Goal: Task Accomplishment & Management: Use online tool/utility

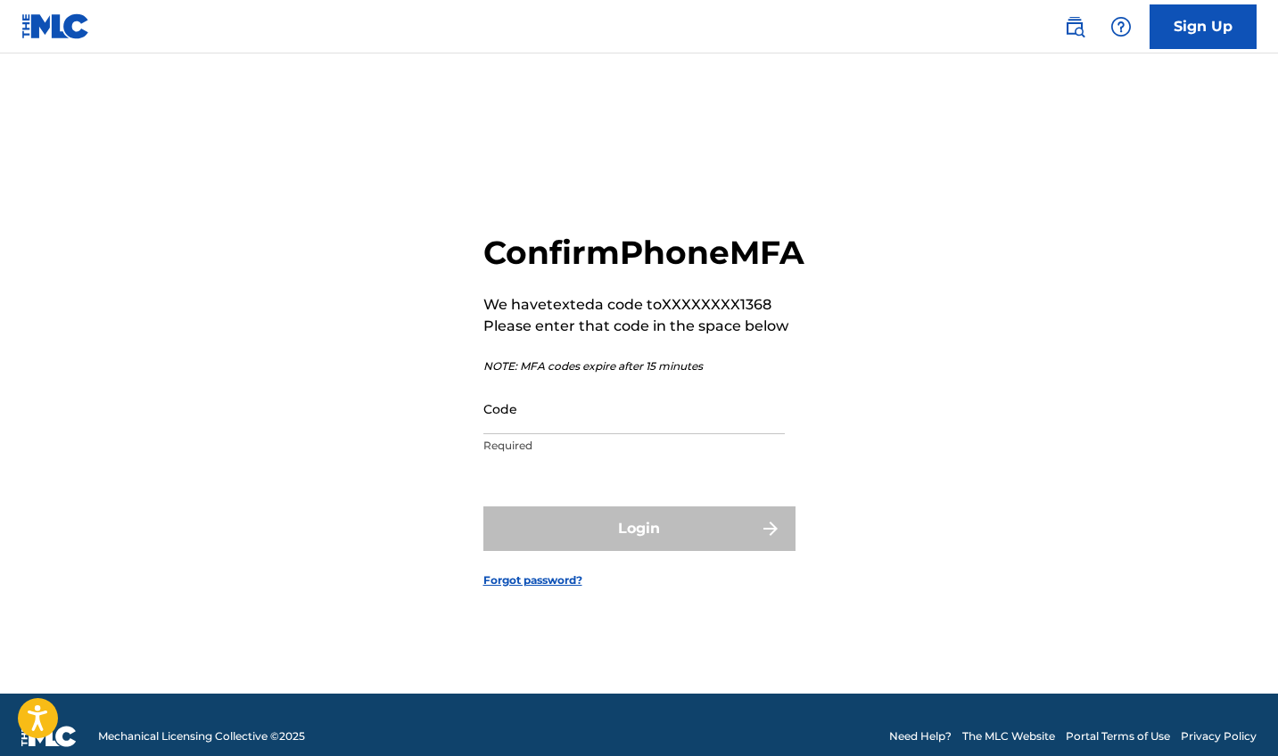
click at [620, 434] on input "Code" at bounding box center [633, 409] width 301 height 51
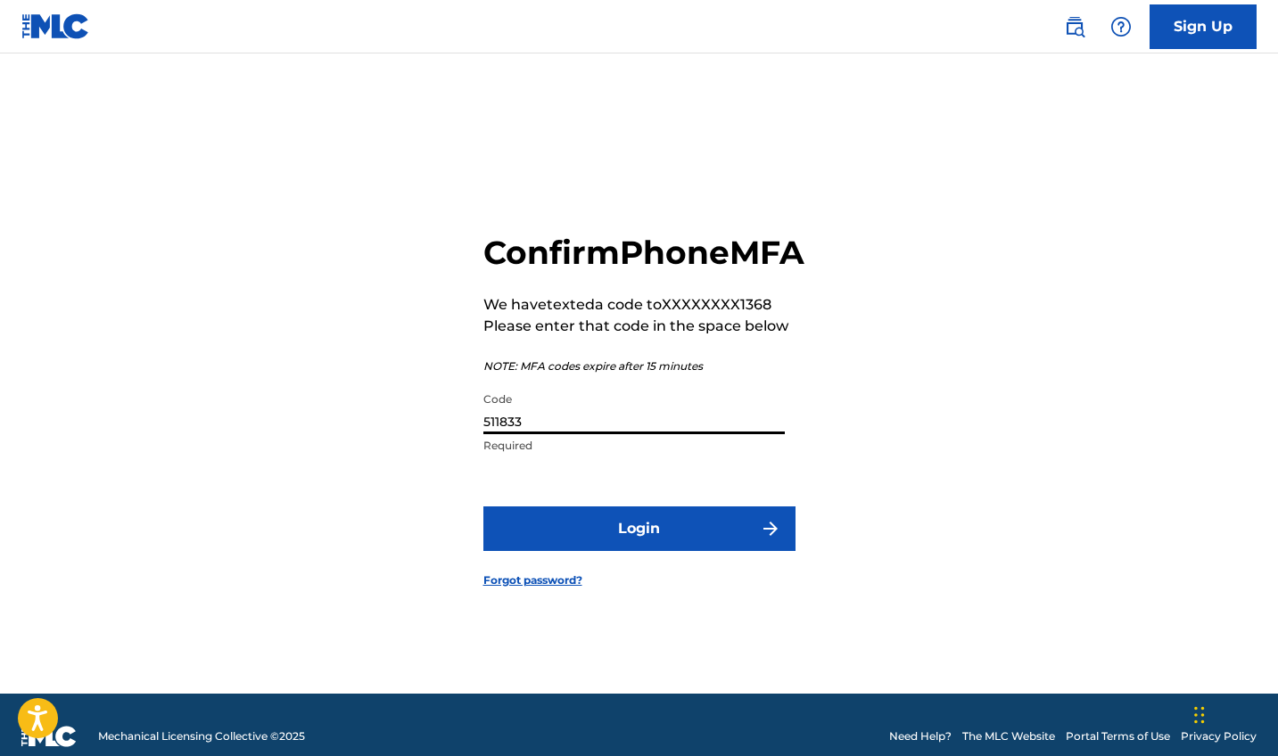
type input "511833"
click at [653, 548] on button "Login" at bounding box center [639, 529] width 312 height 45
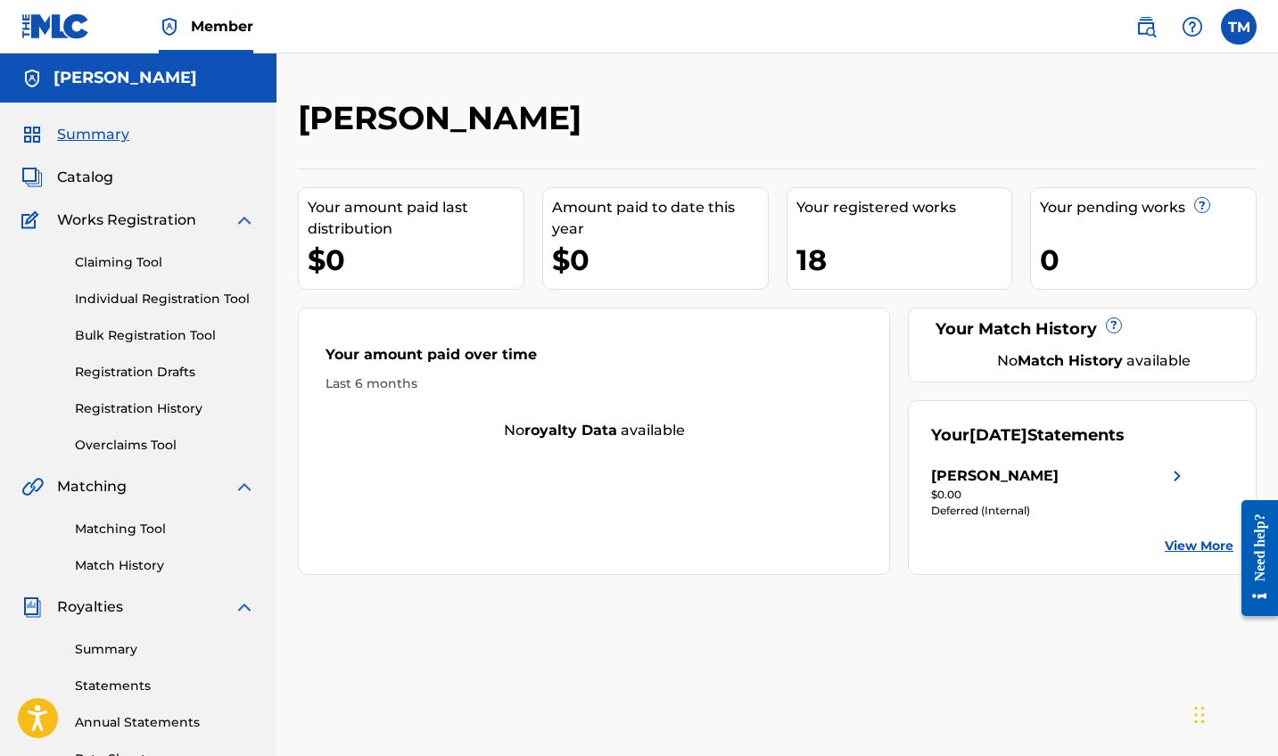
click at [128, 268] on link "Claiming Tool" at bounding box center [165, 262] width 180 height 19
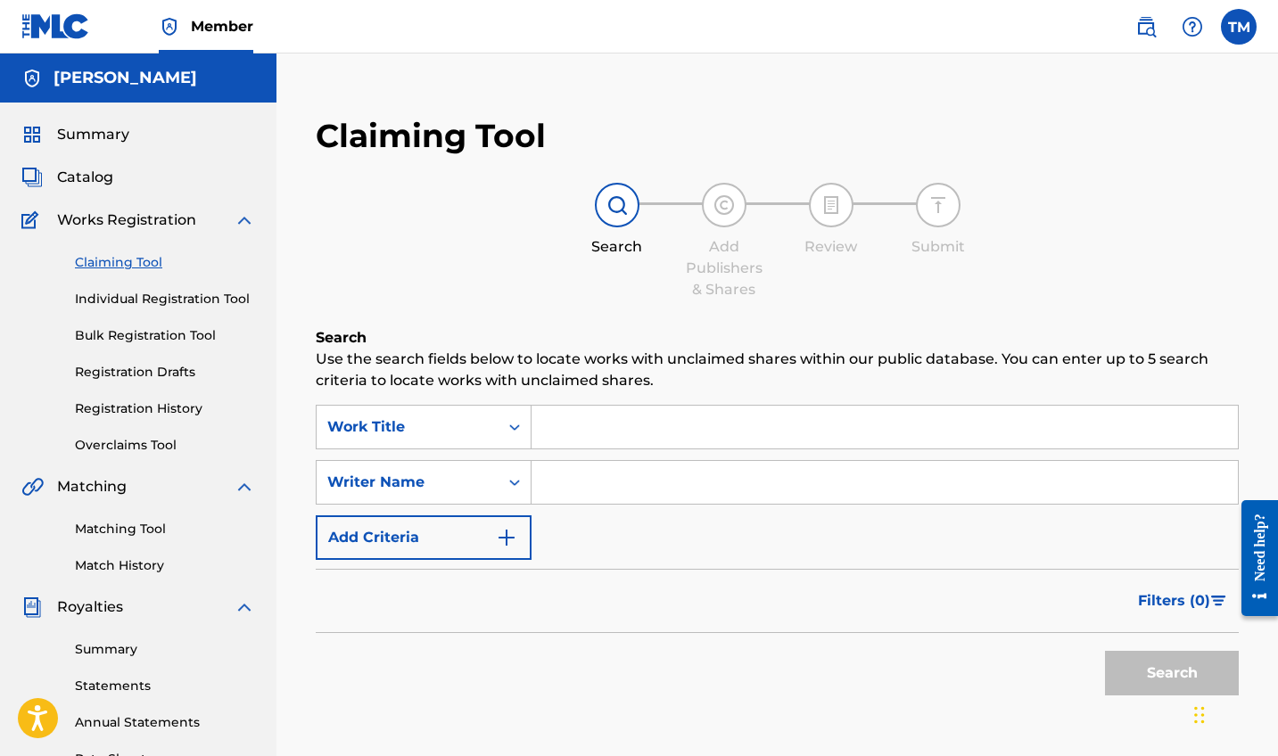
click at [695, 417] on input "Search Form" at bounding box center [885, 427] width 706 height 43
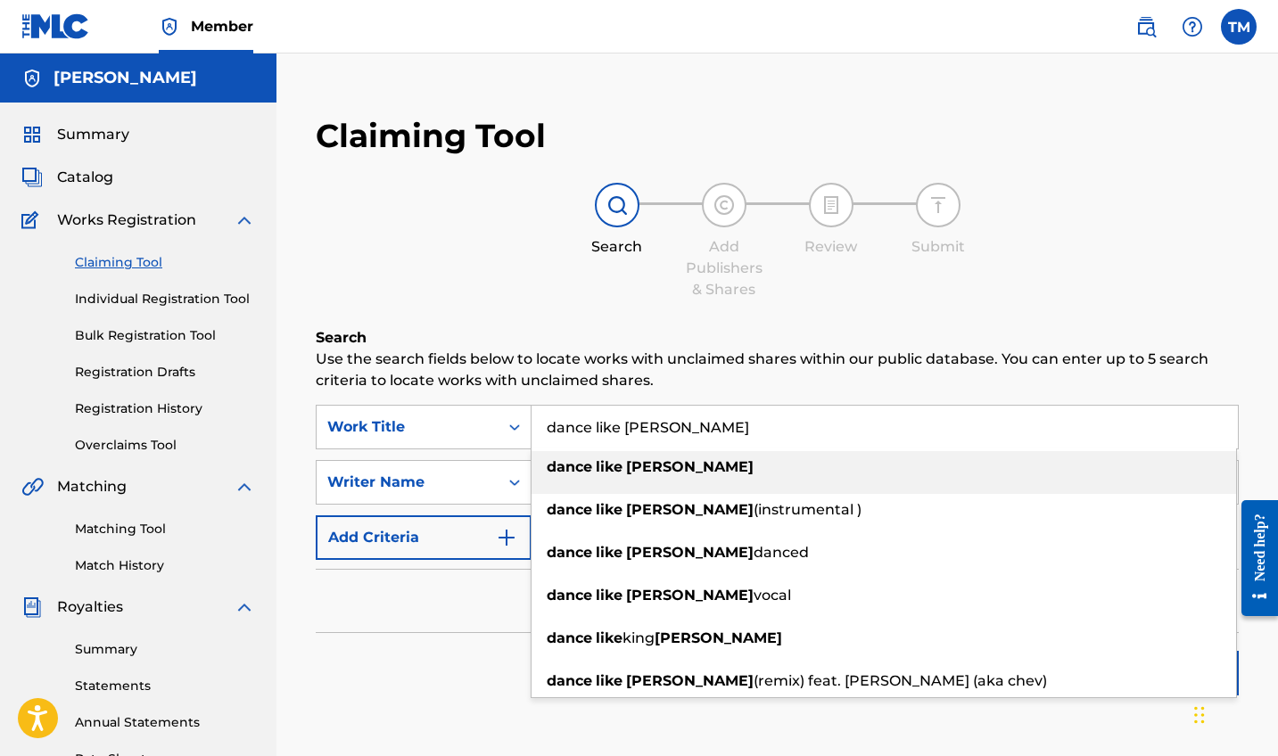
drag, startPoint x: 677, startPoint y: 458, endPoint x: 649, endPoint y: 470, distance: 30.3
click at [649, 470] on strong "[PERSON_NAME]" at bounding box center [690, 466] width 128 height 17
type input "dance like [PERSON_NAME]"
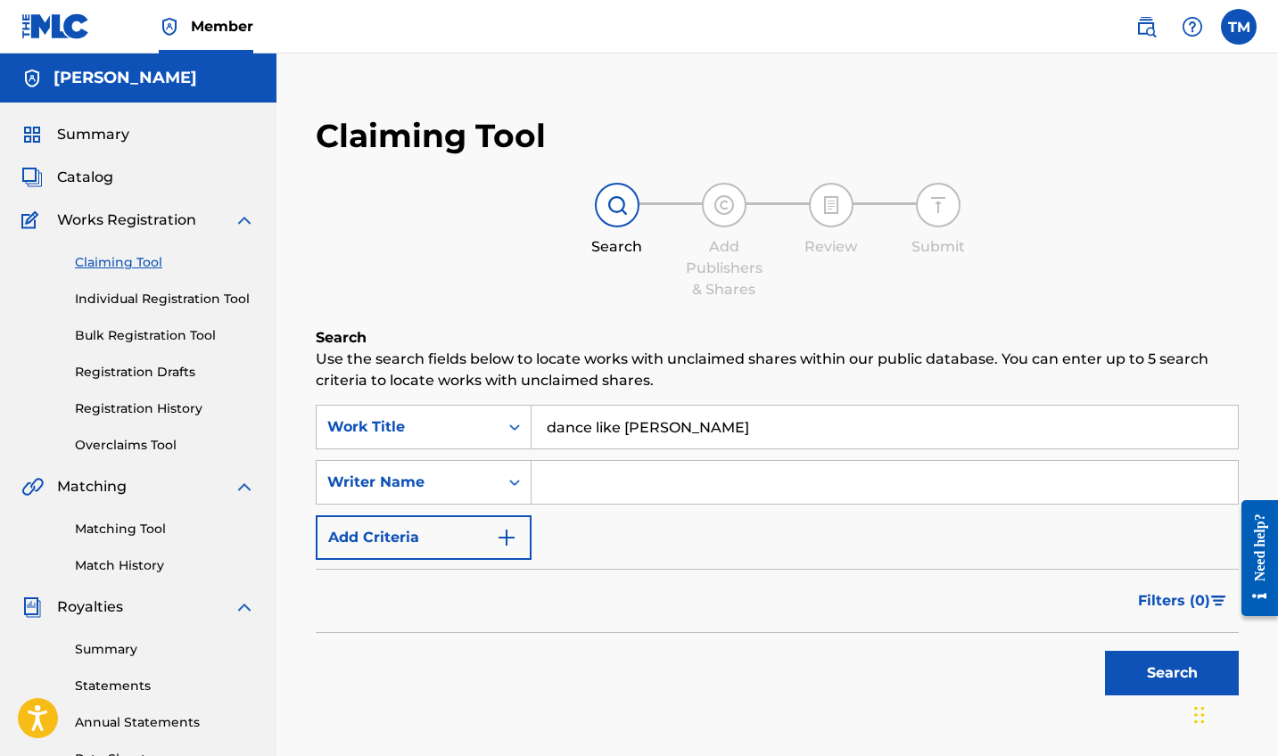
click at [1139, 672] on button "Search" at bounding box center [1172, 673] width 134 height 45
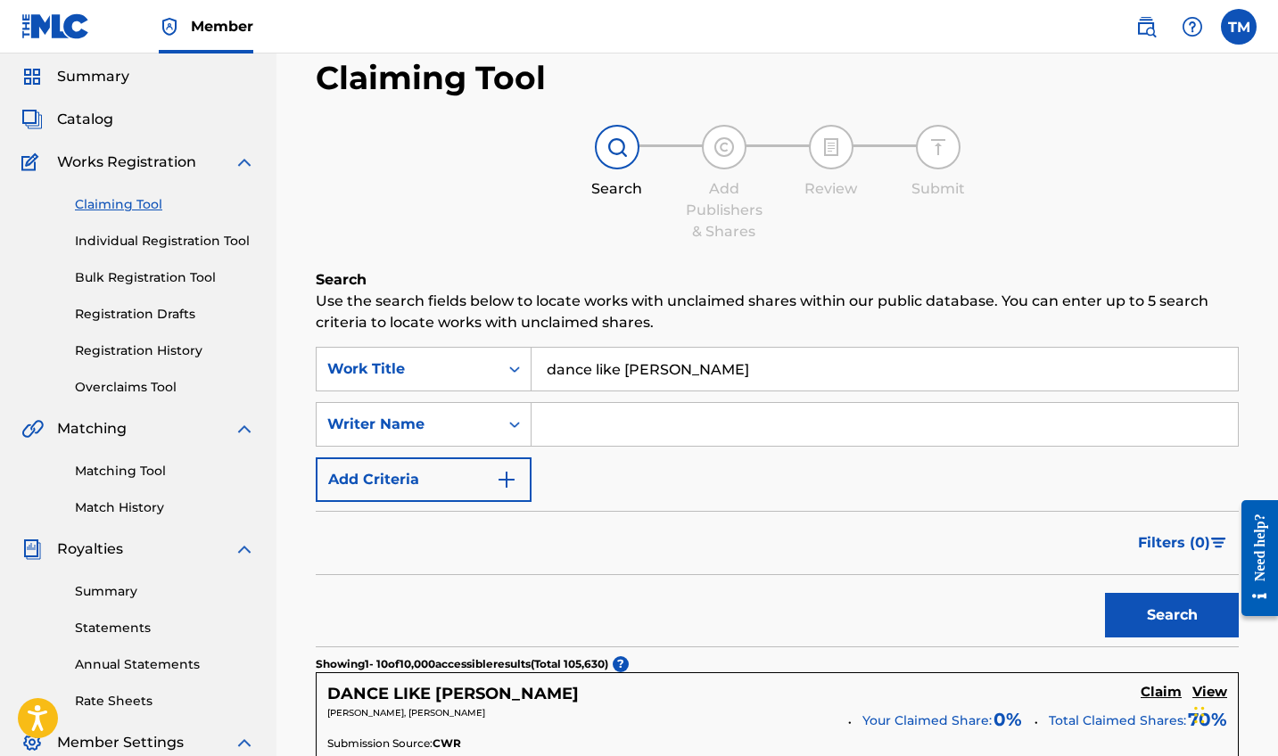
scroll to position [-1, 0]
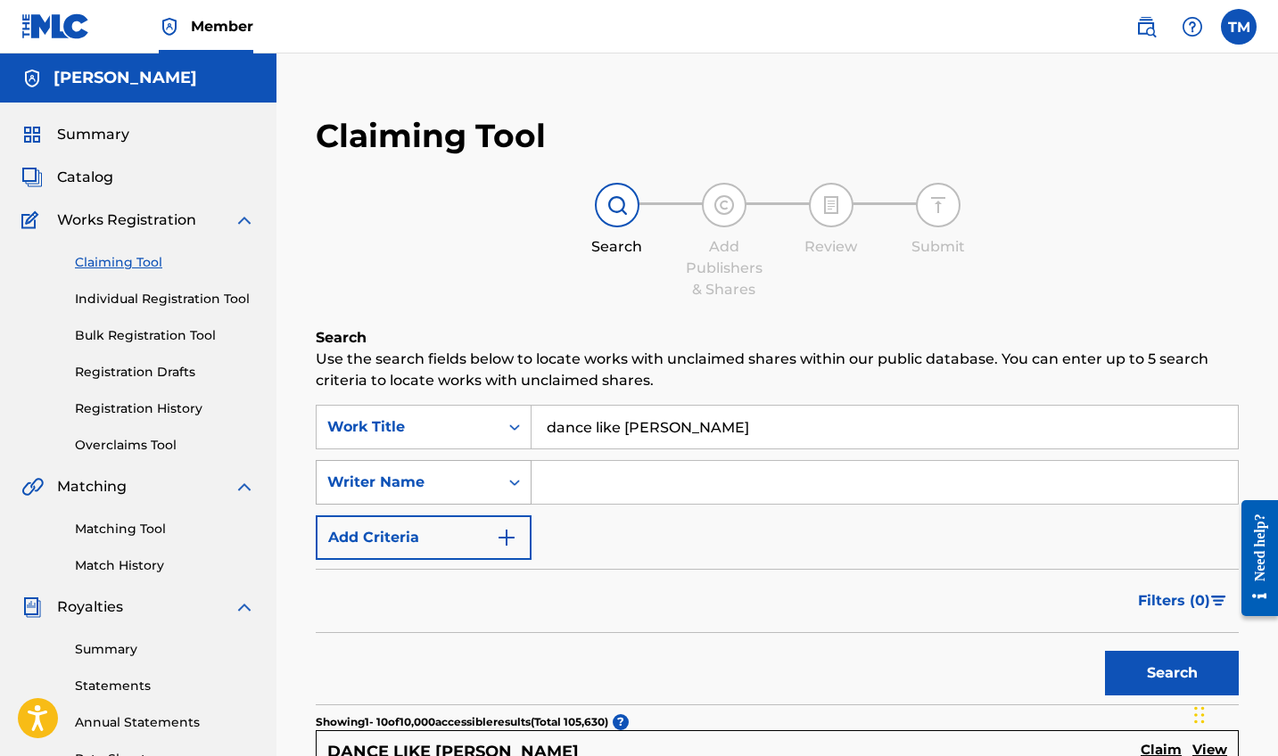
click at [511, 493] on div "Search Form" at bounding box center [515, 482] width 32 height 43
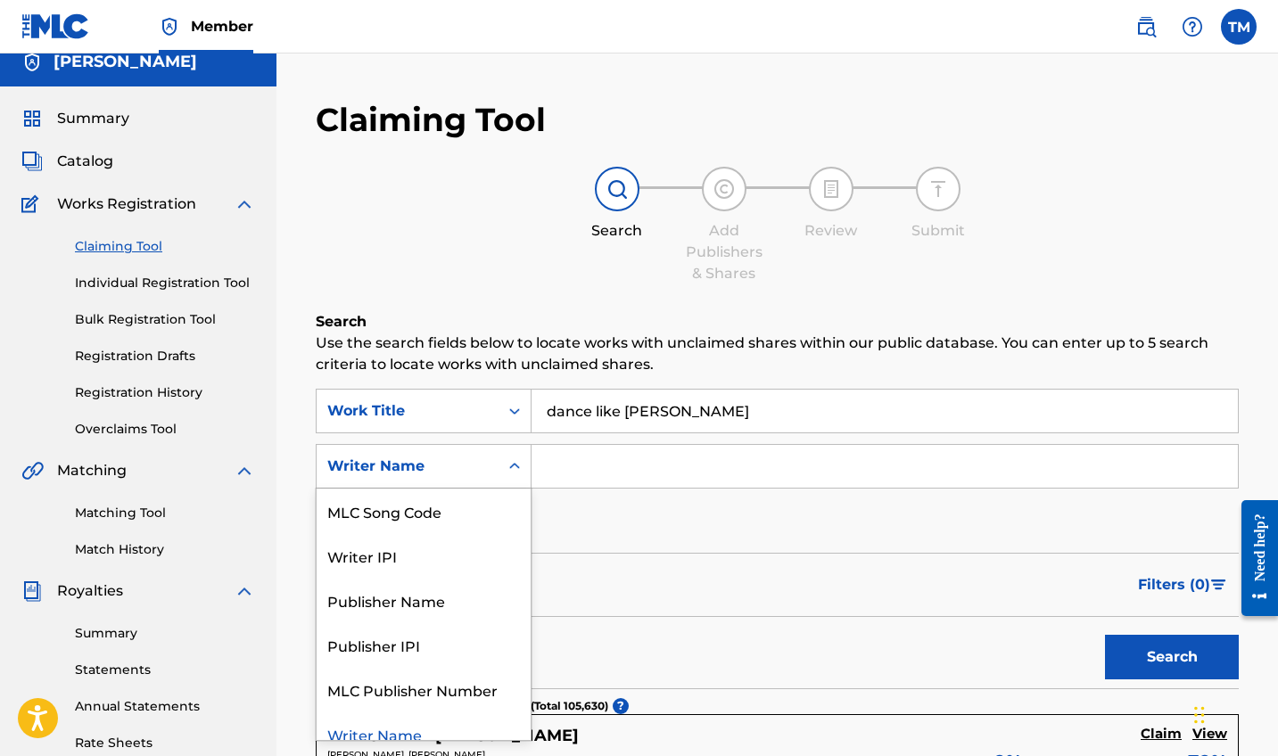
scroll to position [17, 0]
click at [511, 463] on icon "Search Form" at bounding box center [515, 466] width 18 height 18
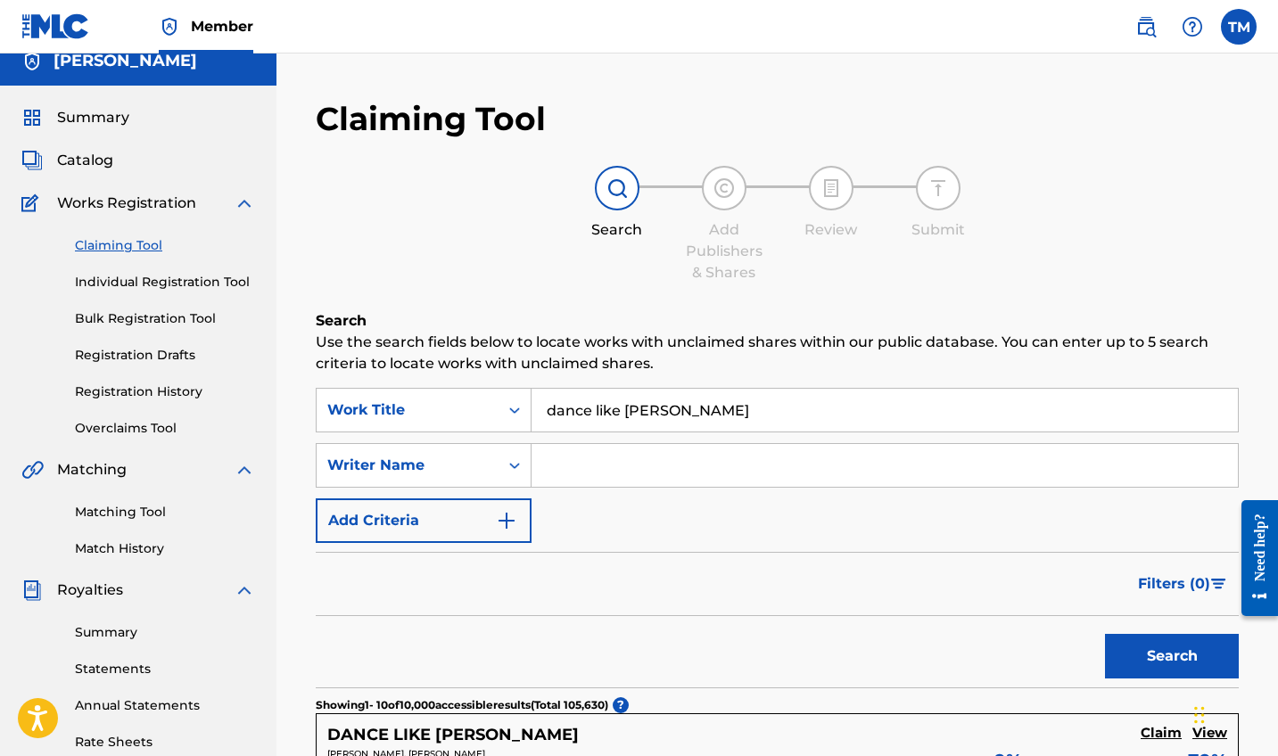
click at [613, 454] on input "Search Form" at bounding box center [885, 465] width 706 height 43
type input "Chace"
click at [1150, 657] on button "Search" at bounding box center [1172, 656] width 134 height 45
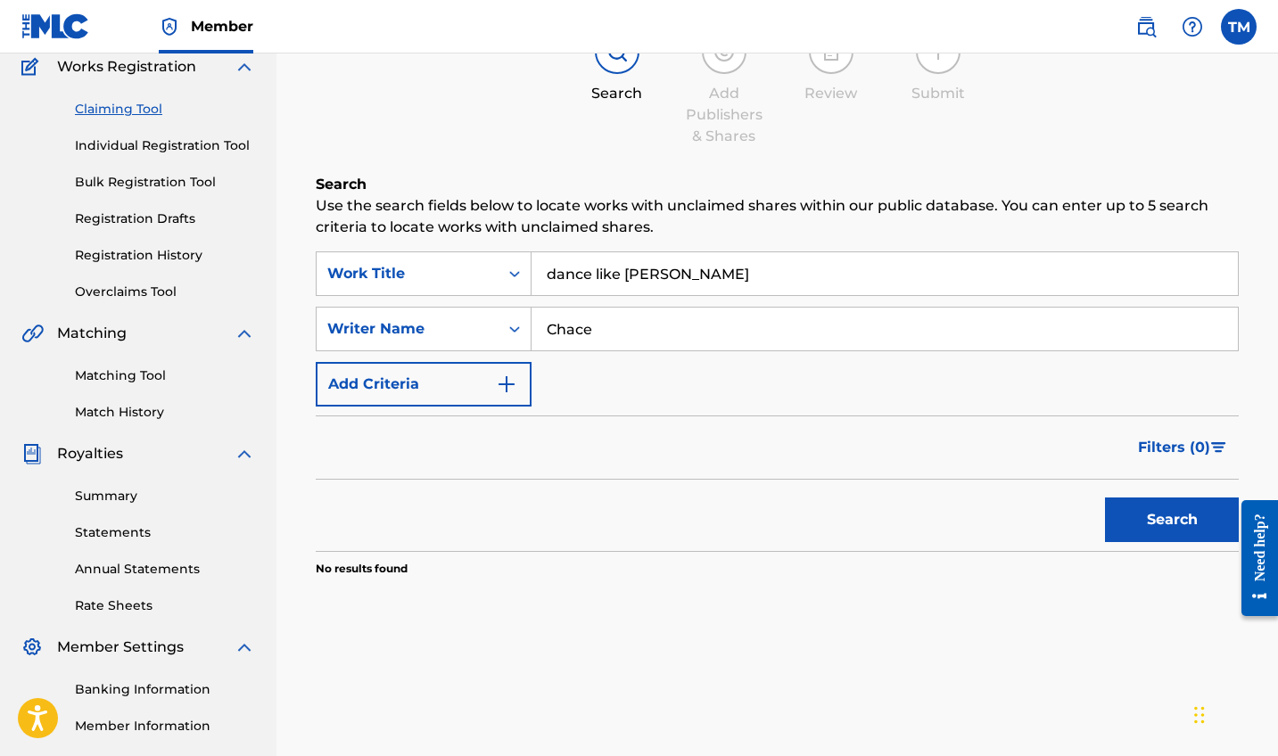
scroll to position [144, 0]
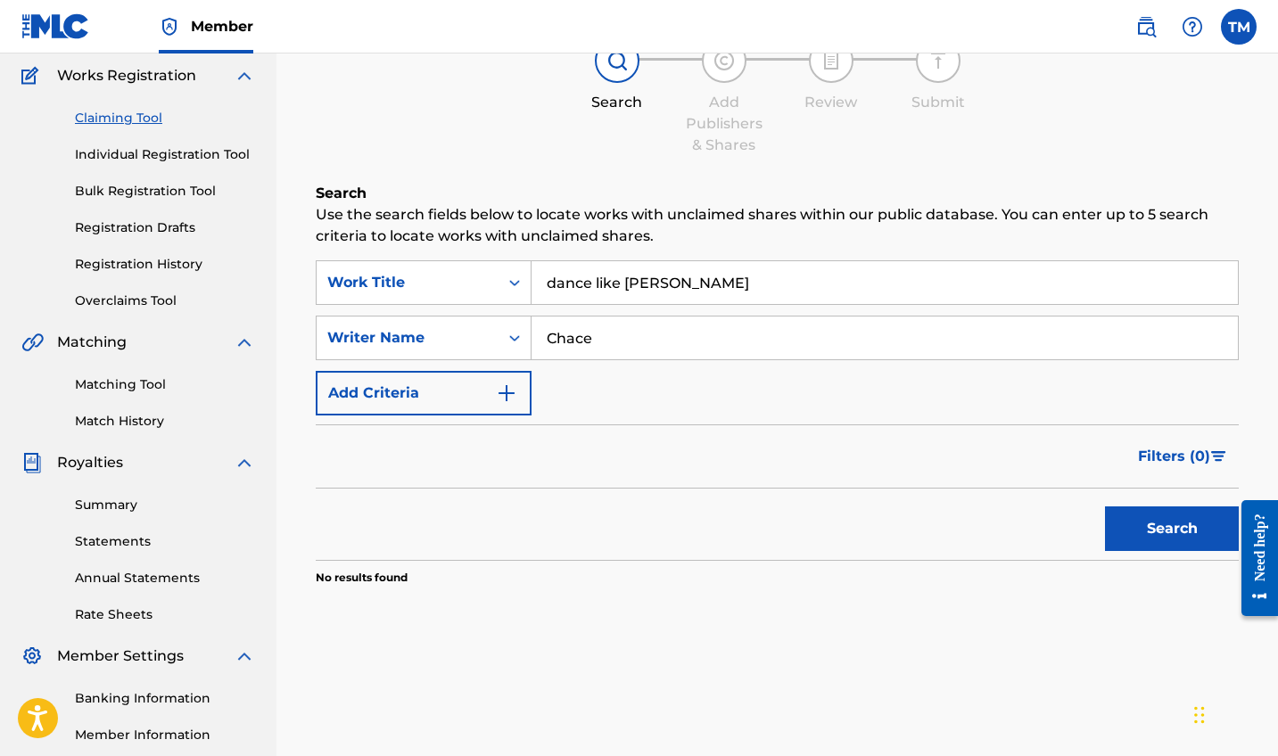
click at [725, 267] on input "dance like [PERSON_NAME]" at bounding box center [885, 282] width 706 height 43
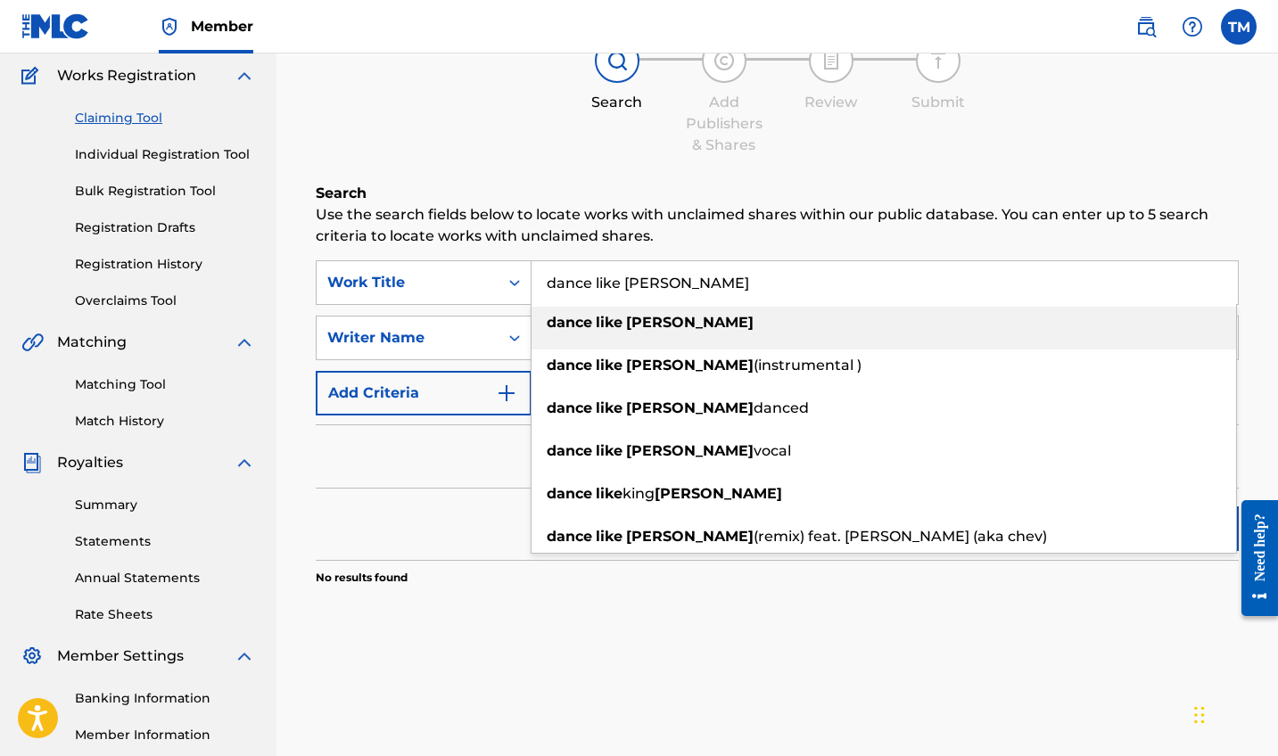
click at [715, 286] on input "dance like [PERSON_NAME]" at bounding box center [885, 282] width 706 height 43
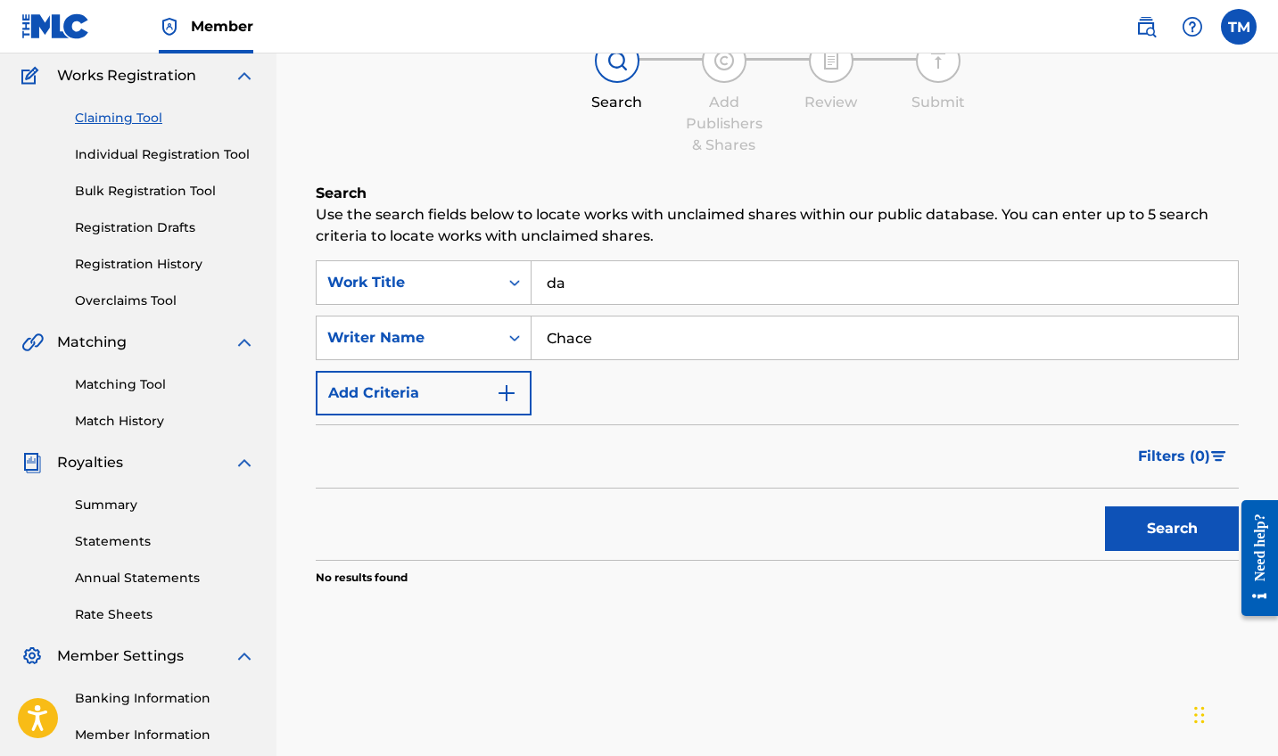
type input "d"
type input "waiting on a prince"
click at [650, 331] on input "Chace" at bounding box center [885, 338] width 706 height 43
type input "C"
click at [1144, 524] on button "Search" at bounding box center [1172, 529] width 134 height 45
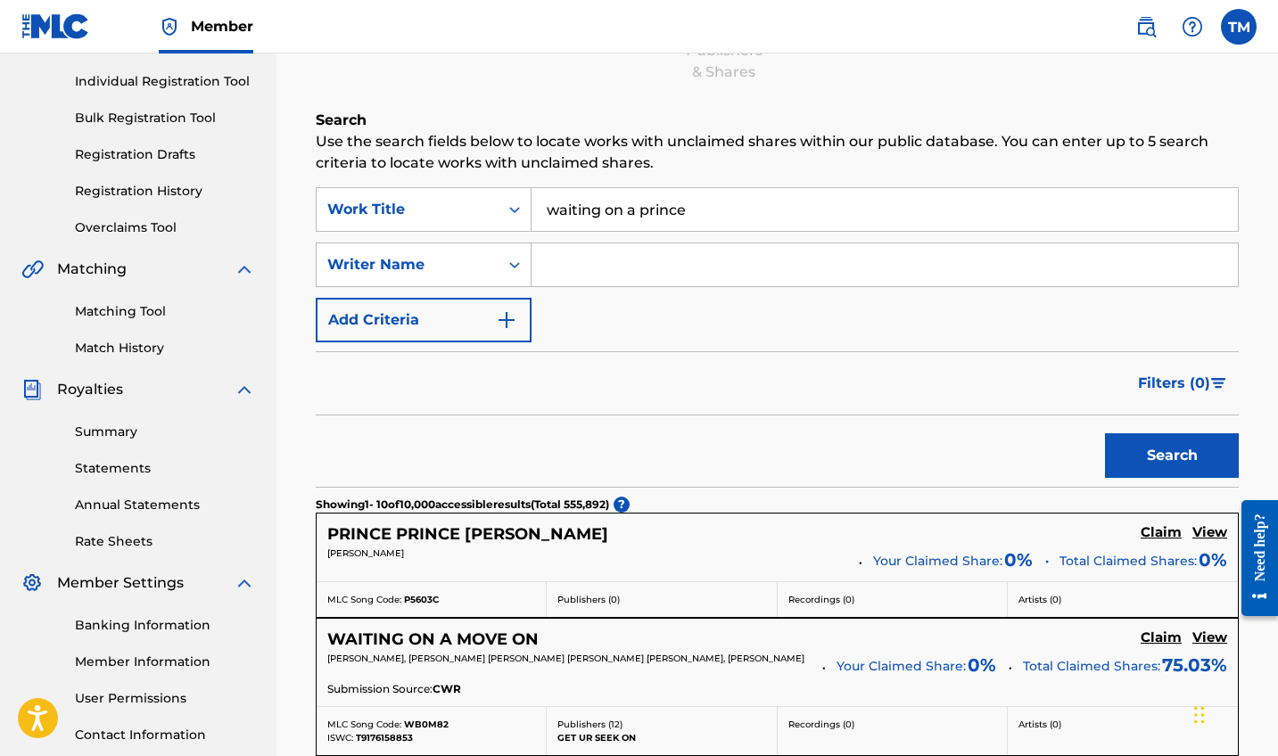
scroll to position [213, 0]
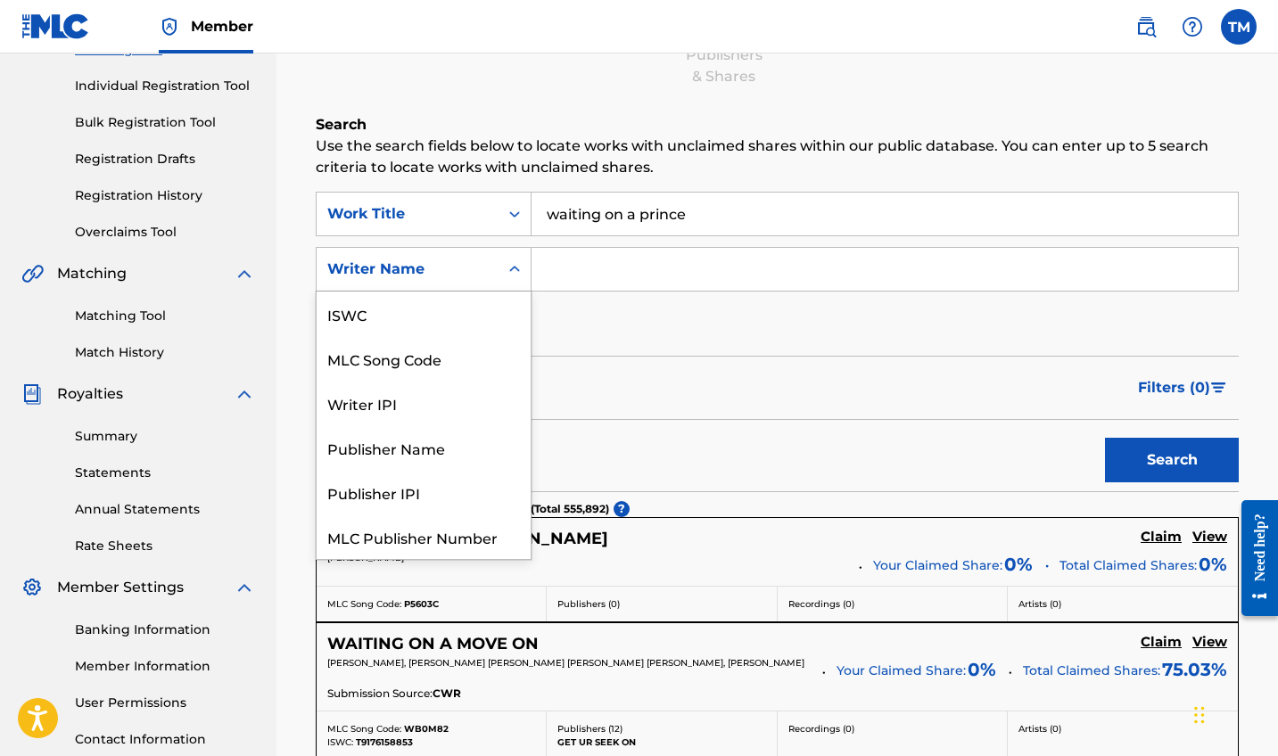
click at [510, 264] on icon "Search Form" at bounding box center [515, 269] width 18 height 18
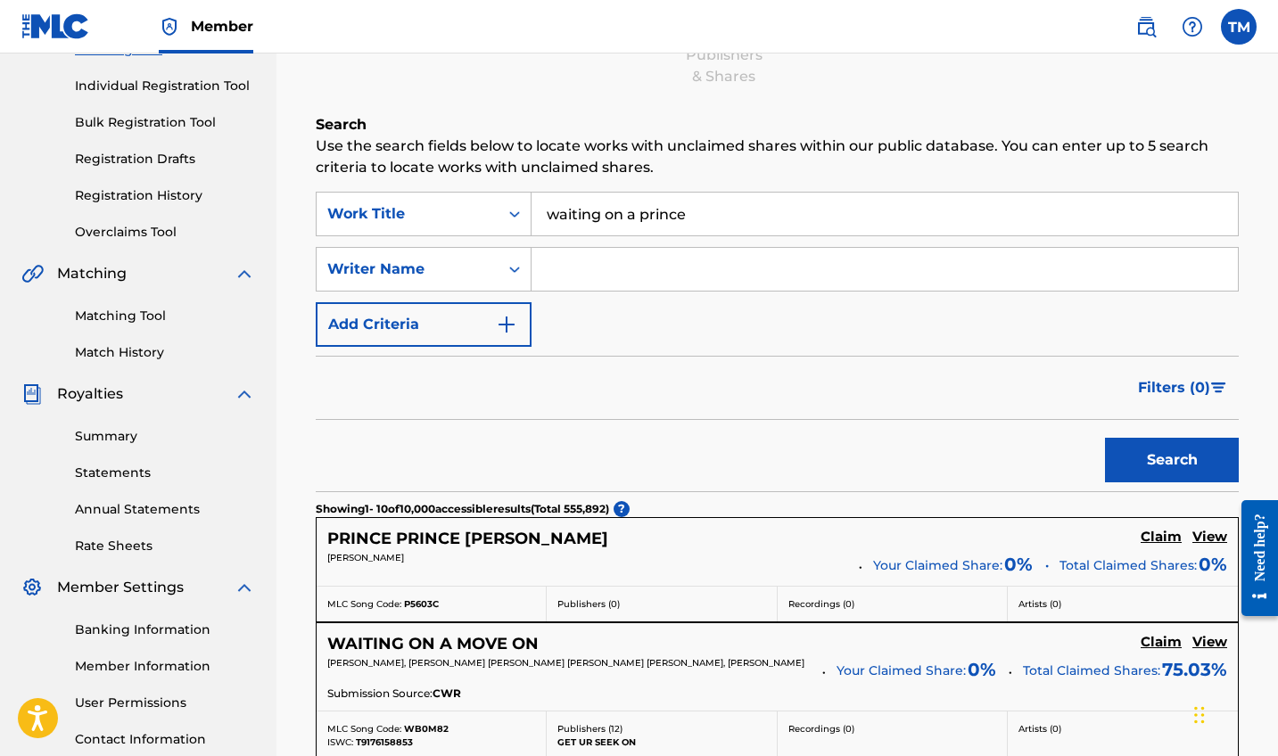
click at [606, 268] on input "Search Form" at bounding box center [885, 269] width 706 height 43
click at [139, 309] on link "Matching Tool" at bounding box center [165, 316] width 180 height 19
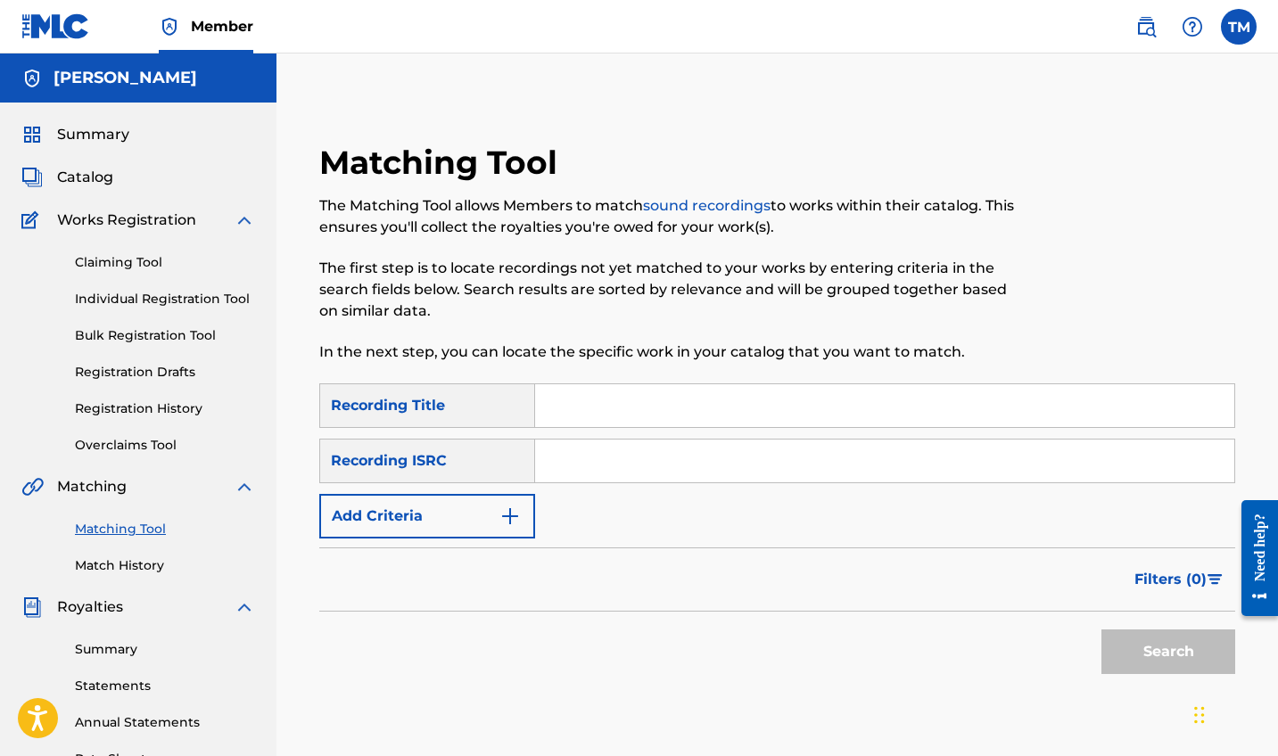
click at [688, 405] on input "Search Form" at bounding box center [884, 405] width 699 height 43
type input "dance like [PERSON_NAME]"
drag, startPoint x: 648, startPoint y: 439, endPoint x: 1165, endPoint y: 649, distance: 557.7
click at [1165, 649] on button "Search" at bounding box center [1169, 652] width 134 height 45
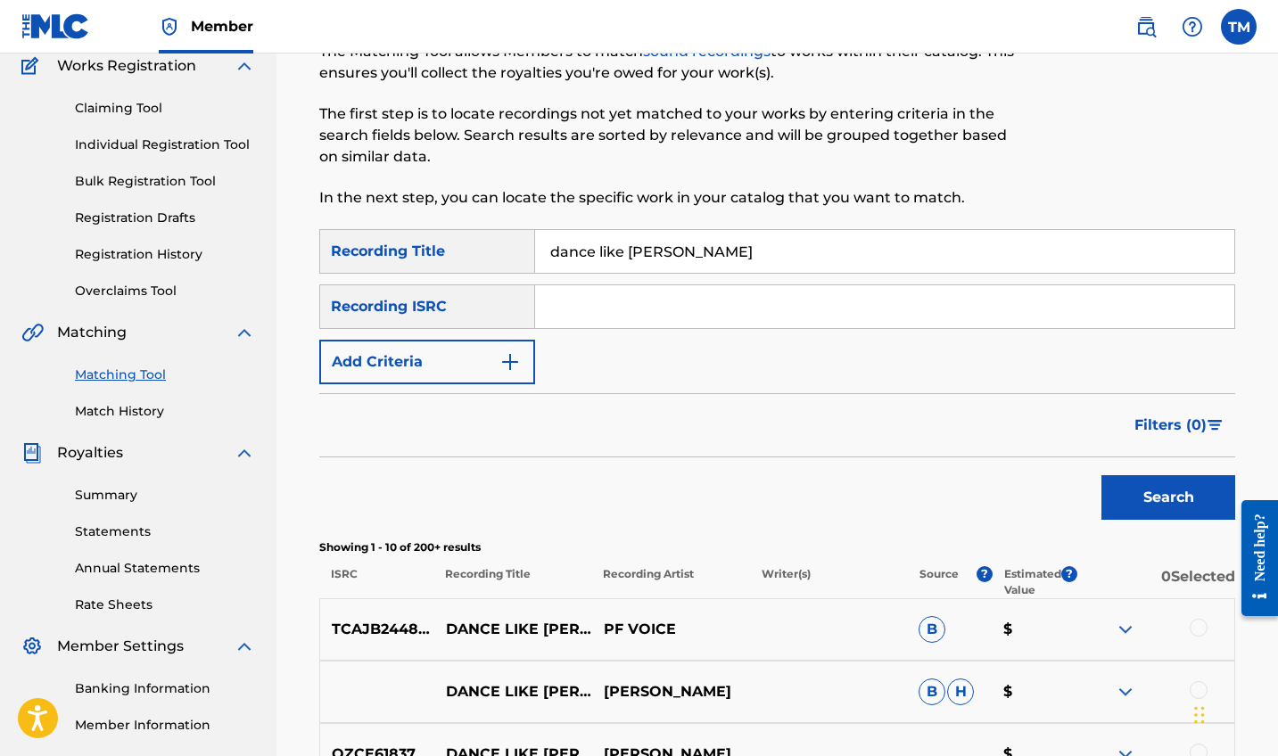
scroll to position [-10, 0]
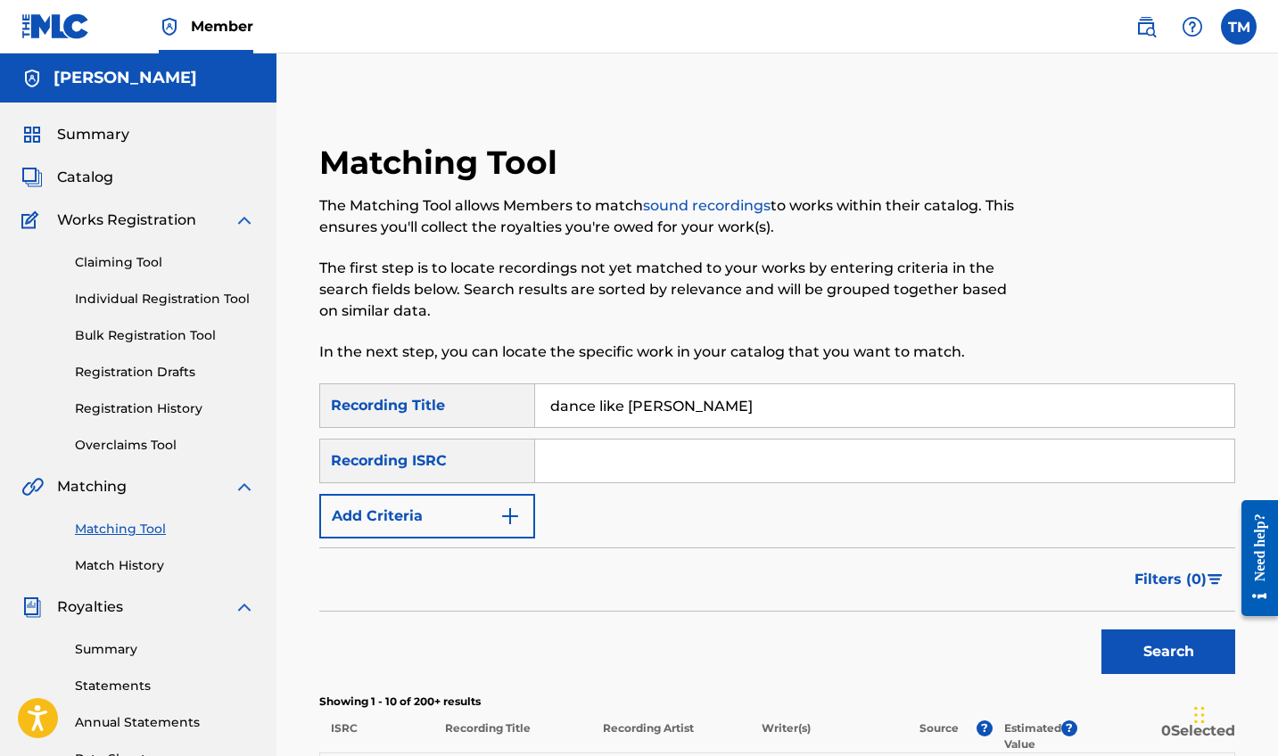
click at [513, 521] on img "Search Form" at bounding box center [509, 516] width 21 height 21
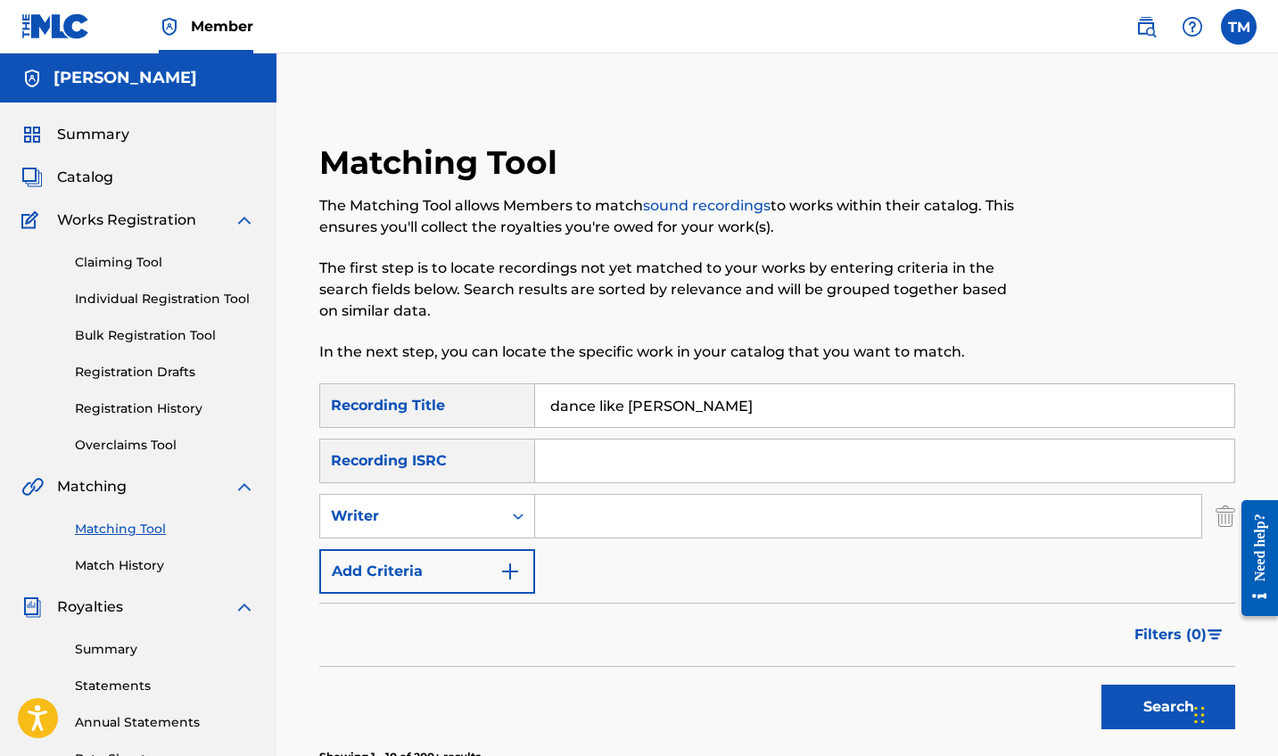
scroll to position [0, 0]
click at [516, 522] on icon "Search Form" at bounding box center [518, 517] width 18 height 18
click at [468, 565] on div "Recording Artist" at bounding box center [427, 561] width 214 height 45
click at [764, 518] on input "Search Form" at bounding box center [868, 516] width 666 height 43
drag, startPoint x: 764, startPoint y: 518, endPoint x: 1155, endPoint y: 703, distance: 432.1
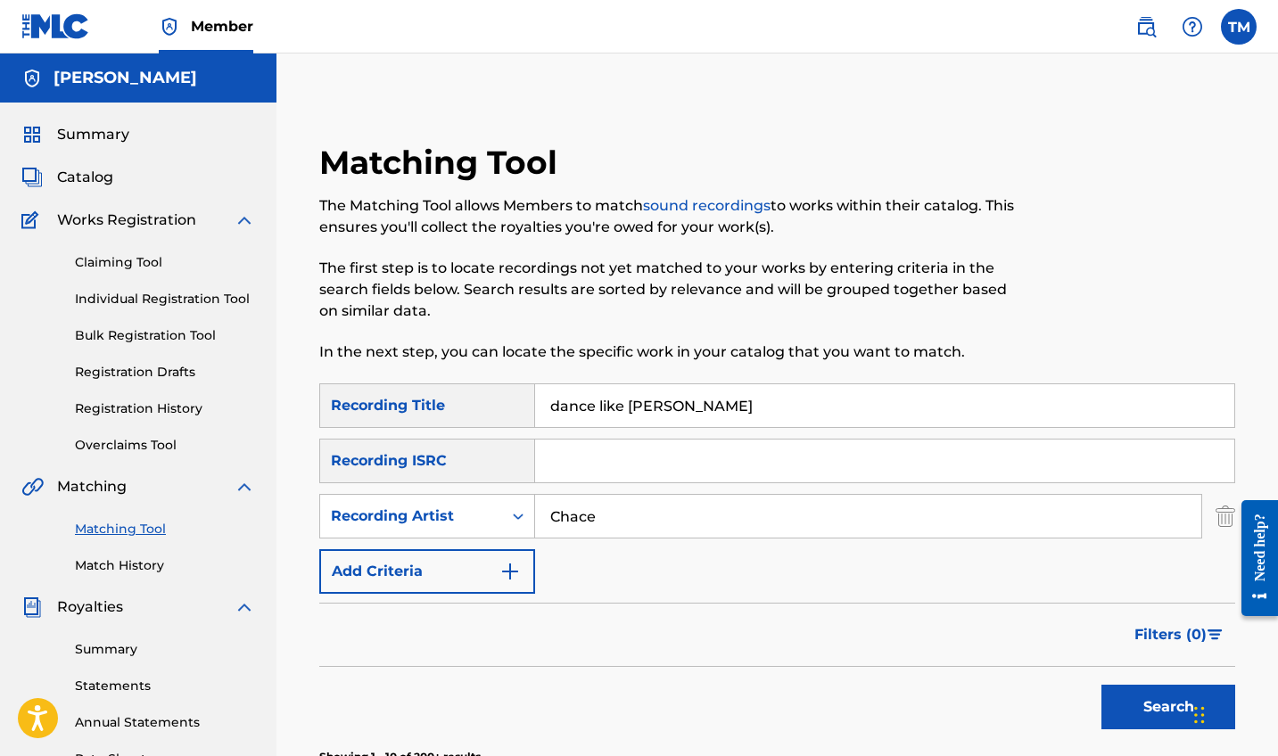
click at [1155, 703] on button "Search" at bounding box center [1169, 707] width 134 height 45
click at [1022, 631] on div "Filters ( 0 )" at bounding box center [777, 635] width 916 height 64
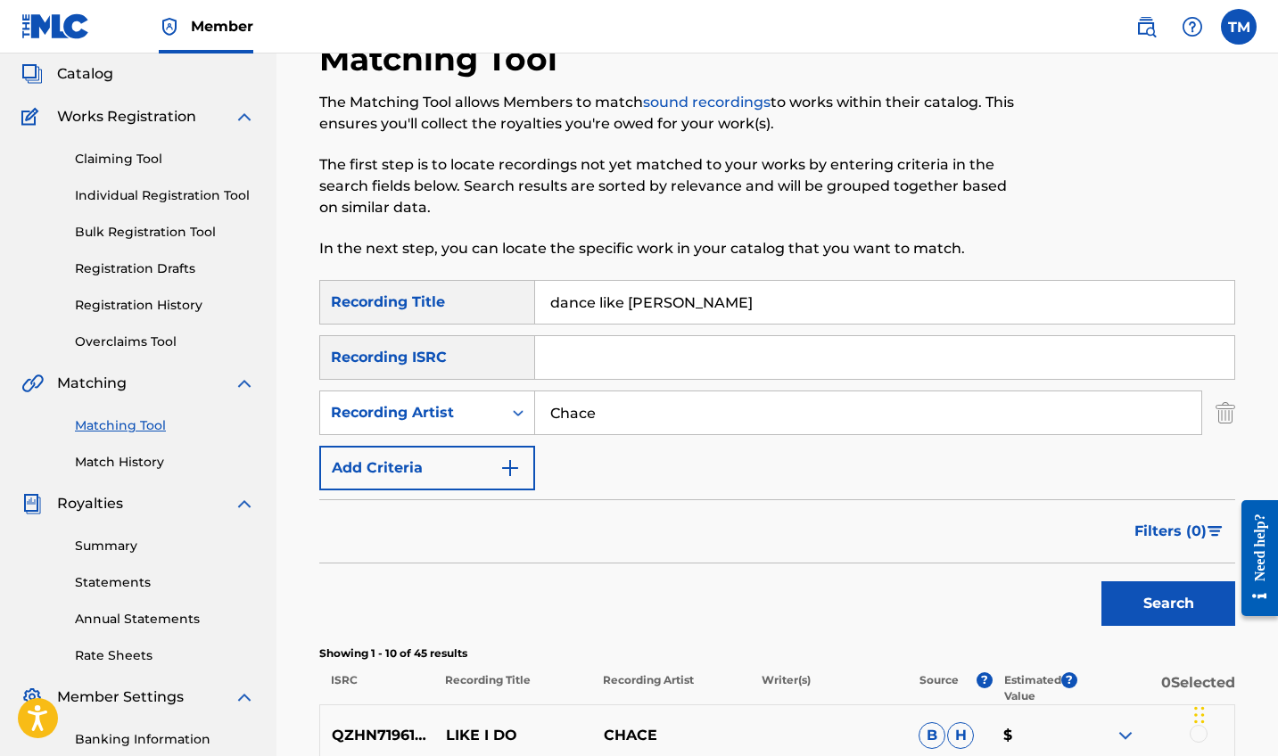
scroll to position [125, 0]
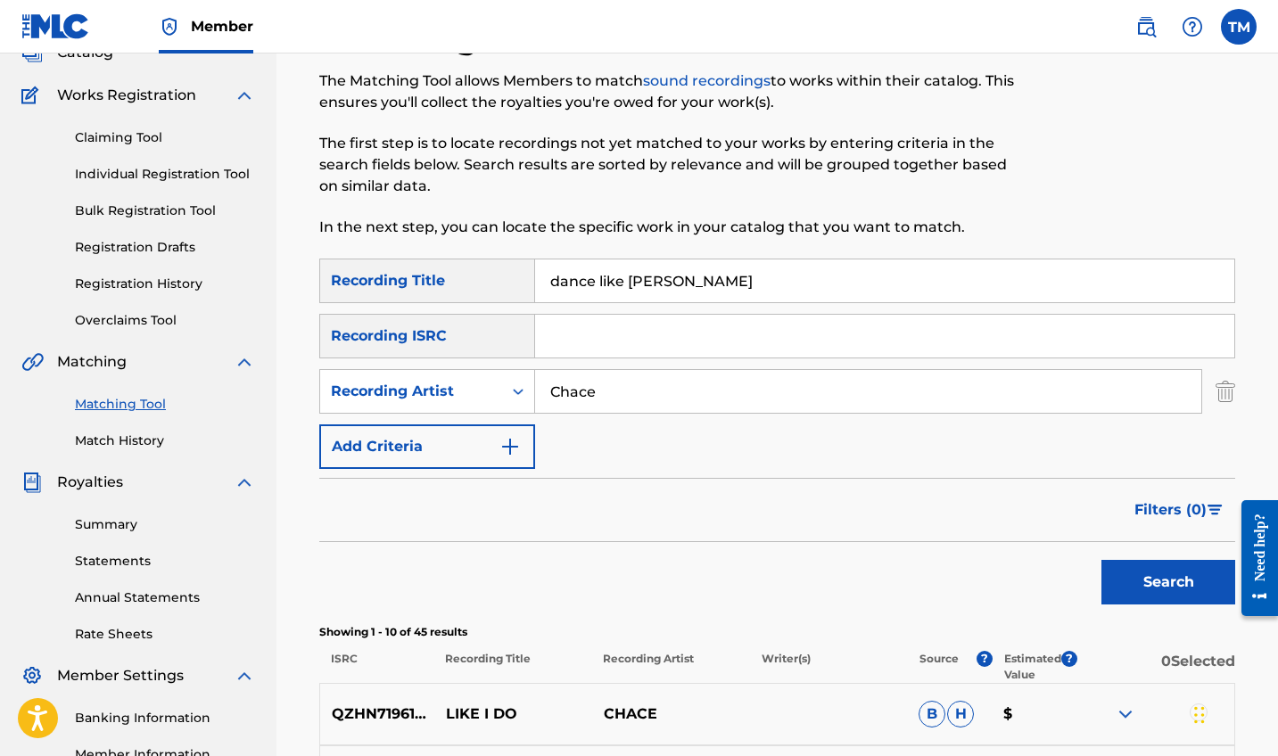
click at [1142, 574] on button "Search" at bounding box center [1169, 582] width 134 height 45
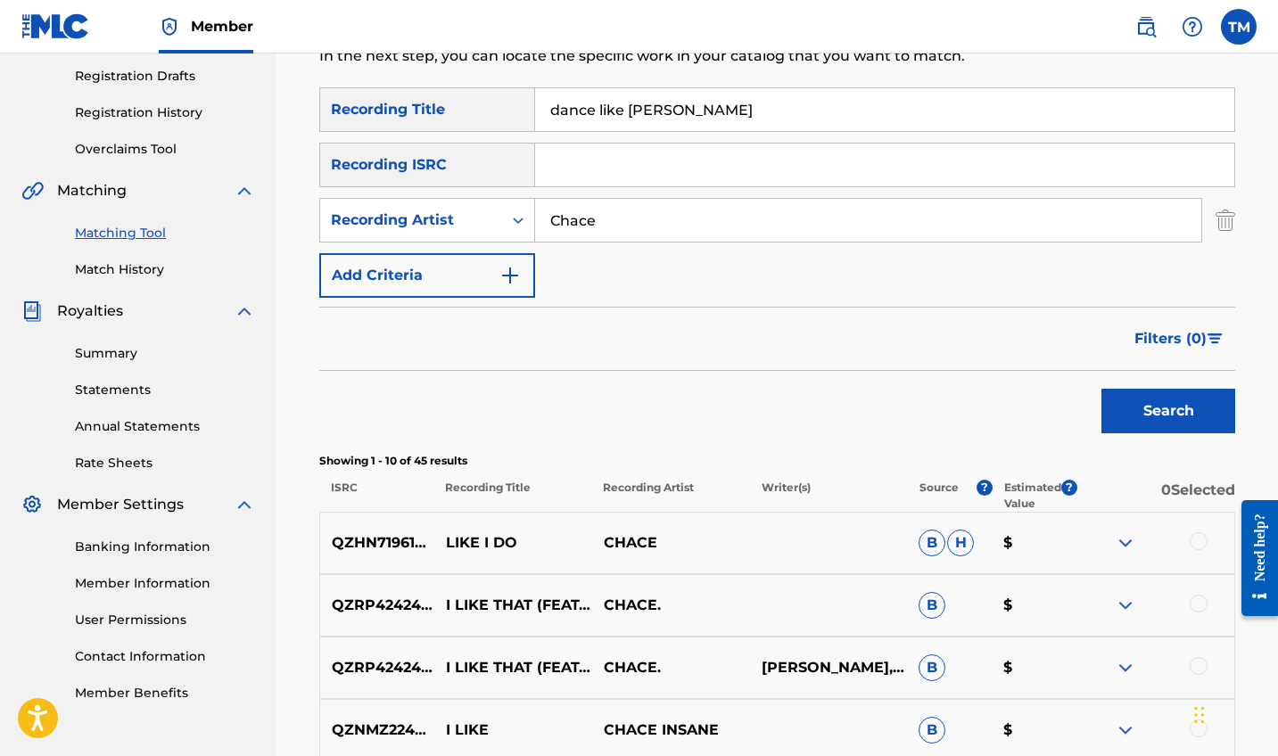
scroll to position [287, 0]
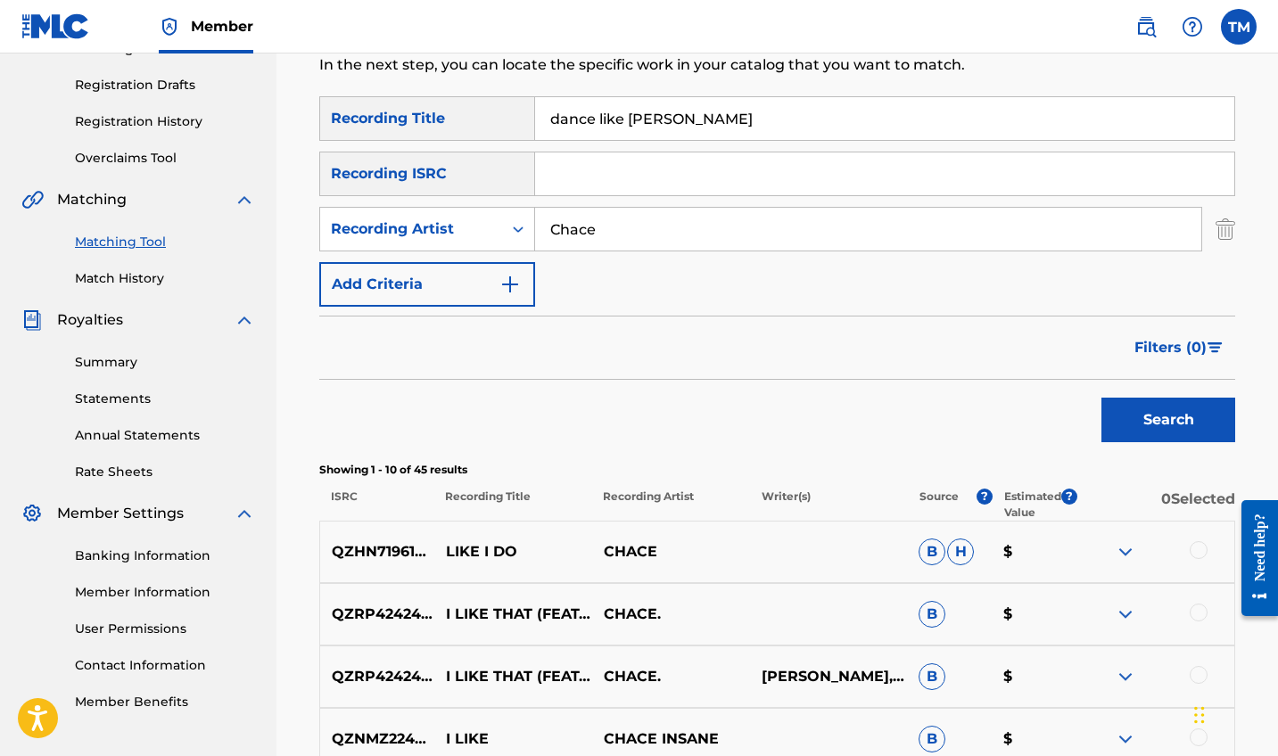
click at [767, 227] on input "Chace" at bounding box center [868, 229] width 666 height 43
type input "[PERSON_NAME]"
click at [1149, 414] on button "Search" at bounding box center [1169, 420] width 134 height 45
click at [821, 350] on div "Filters ( 0 )" at bounding box center [777, 348] width 916 height 64
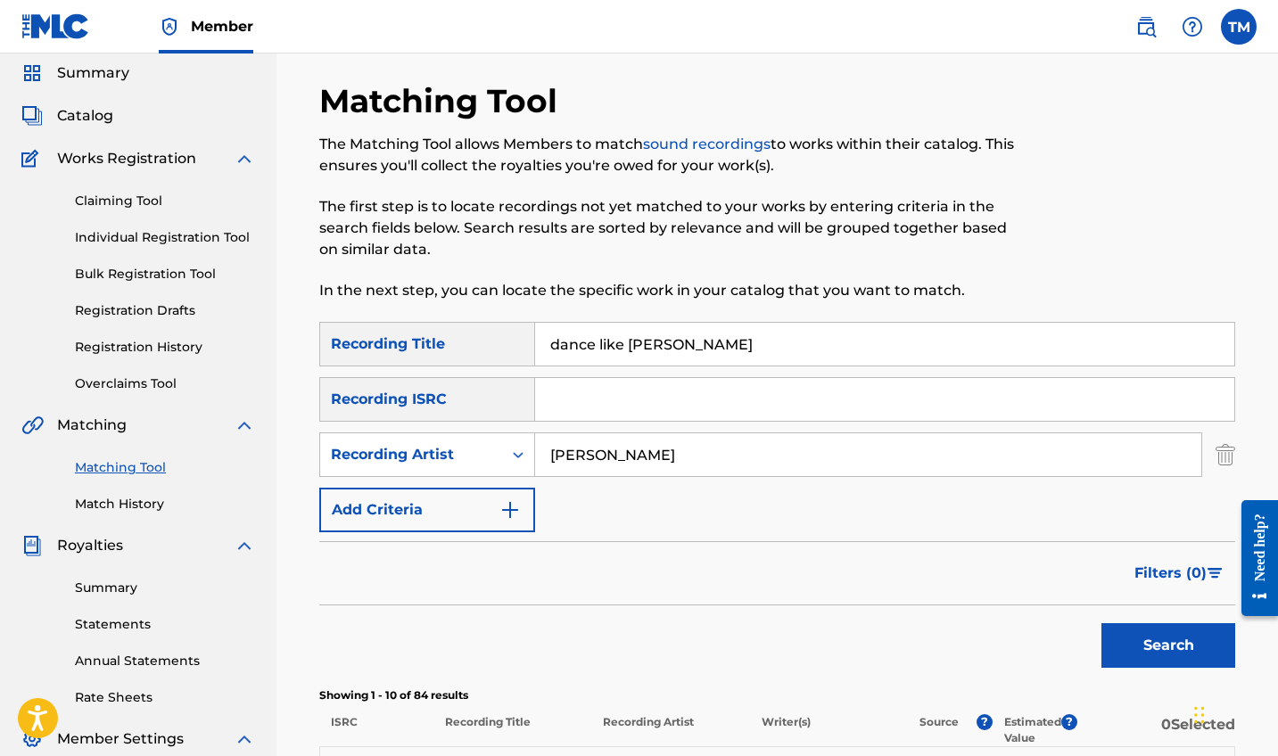
scroll to position [54, 0]
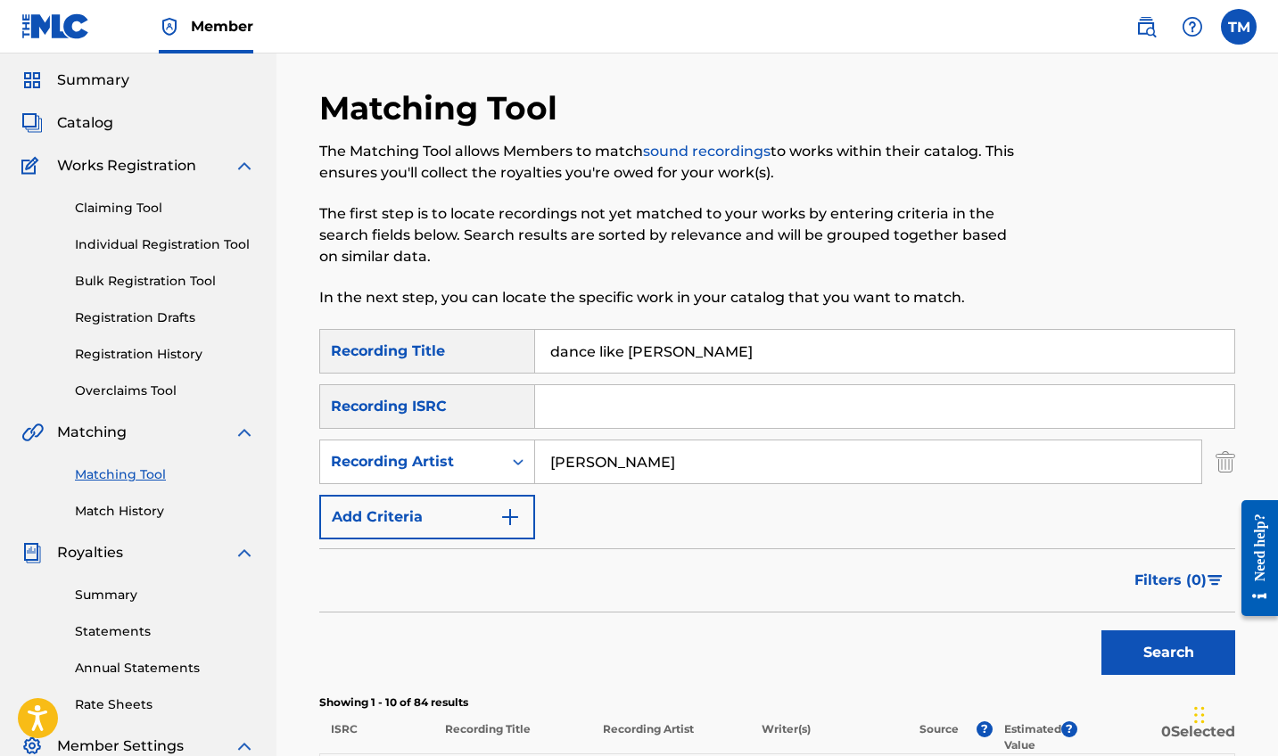
click at [740, 330] on input "dance like [PERSON_NAME]" at bounding box center [884, 351] width 699 height 43
click at [739, 334] on input "dance like [PERSON_NAME]" at bounding box center [884, 351] width 699 height 43
click at [689, 365] on input "dance like [PERSON_NAME]" at bounding box center [884, 351] width 699 height 43
type input "d"
type input "Waiting on a Prince"
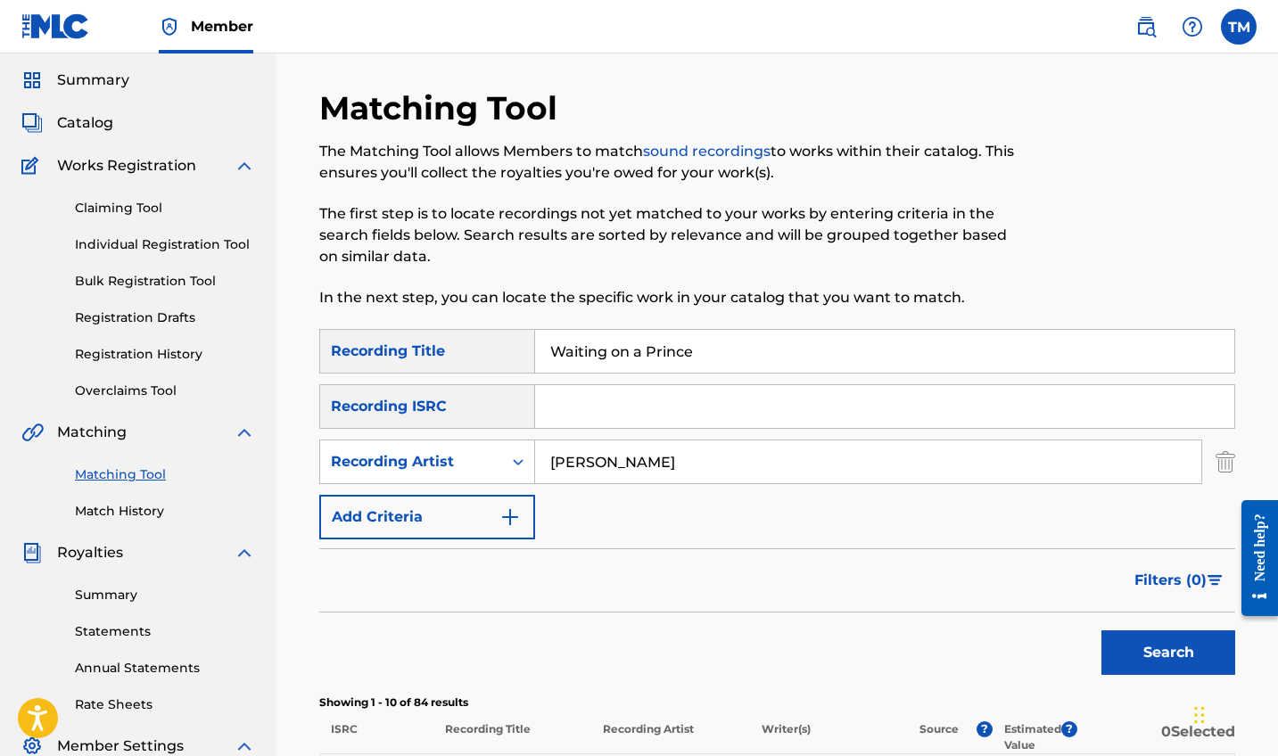
click at [679, 475] on input "[PERSON_NAME]" at bounding box center [868, 462] width 666 height 43
type input "C"
type input "[US_STATE][GEOGRAPHIC_DATA]"
click at [755, 587] on div "Filters ( 0 )" at bounding box center [777, 581] width 916 height 64
click at [1143, 660] on button "Search" at bounding box center [1169, 653] width 134 height 45
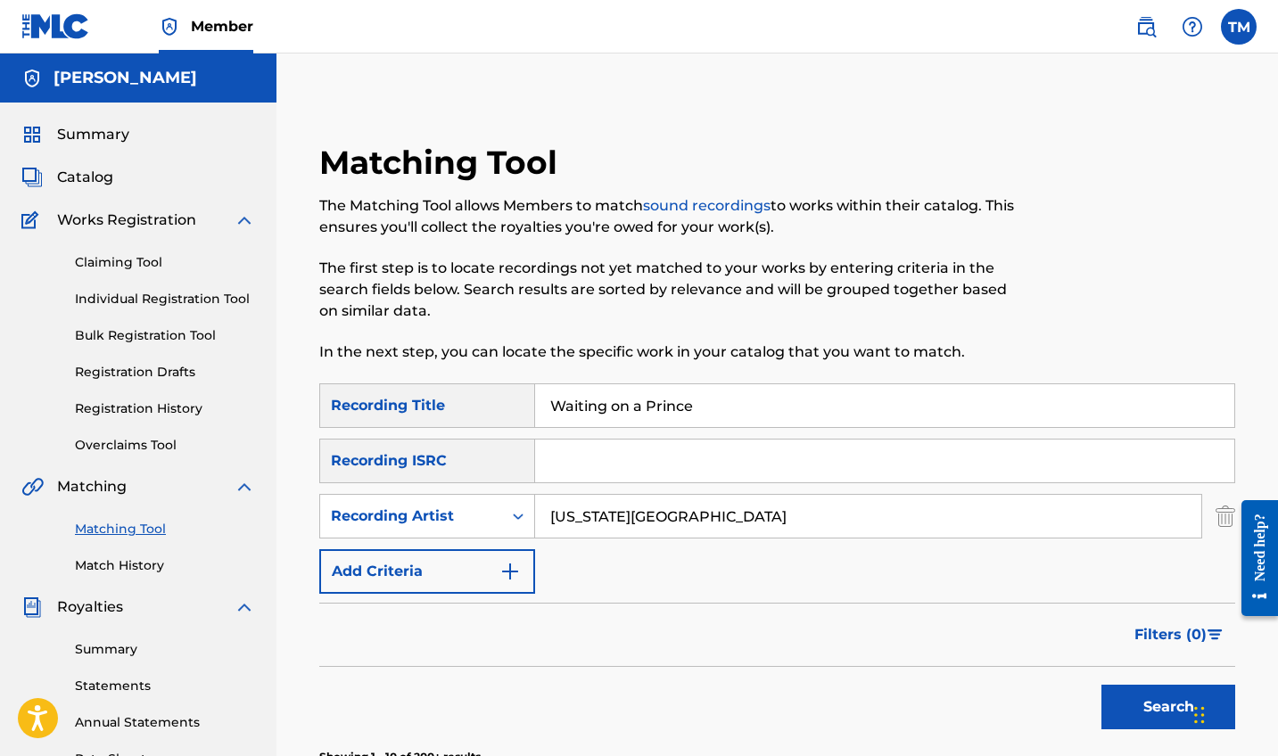
scroll to position [0, 0]
